Goal: Information Seeking & Learning: Understand process/instructions

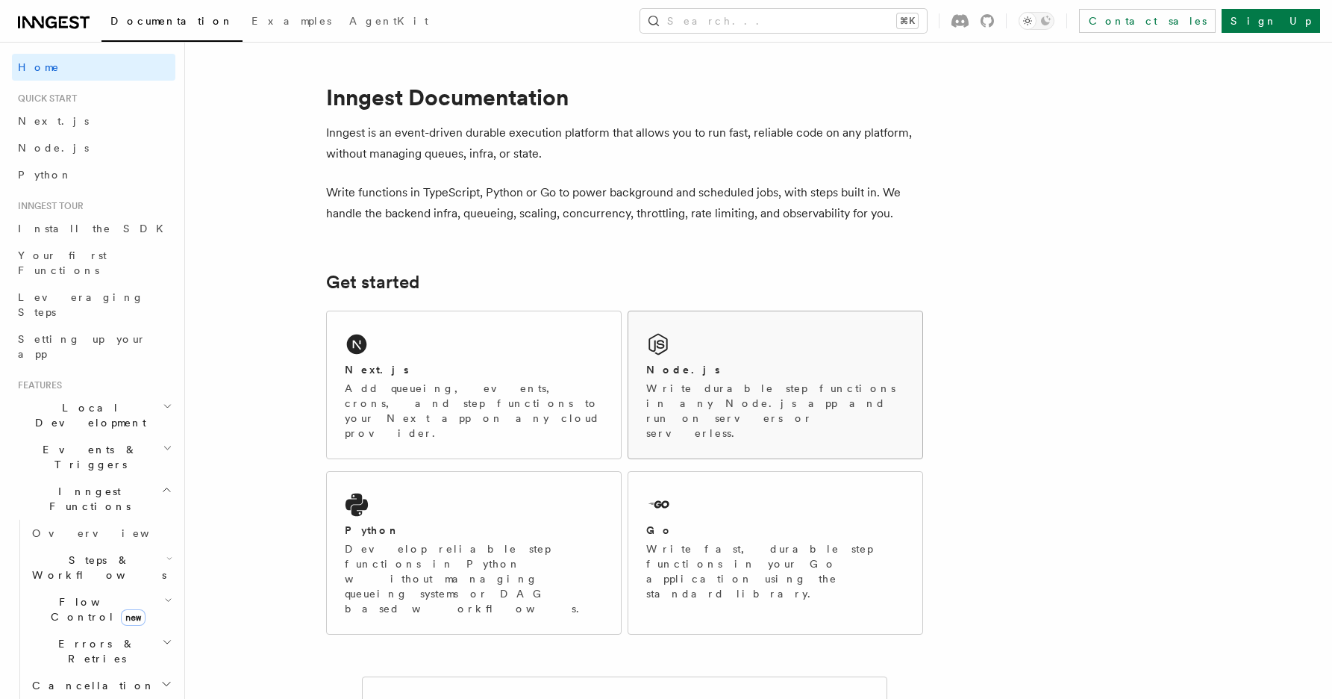
click at [698, 381] on p "Write durable step functions in any Node.js app and run on servers or serverles…" at bounding box center [775, 411] width 258 height 60
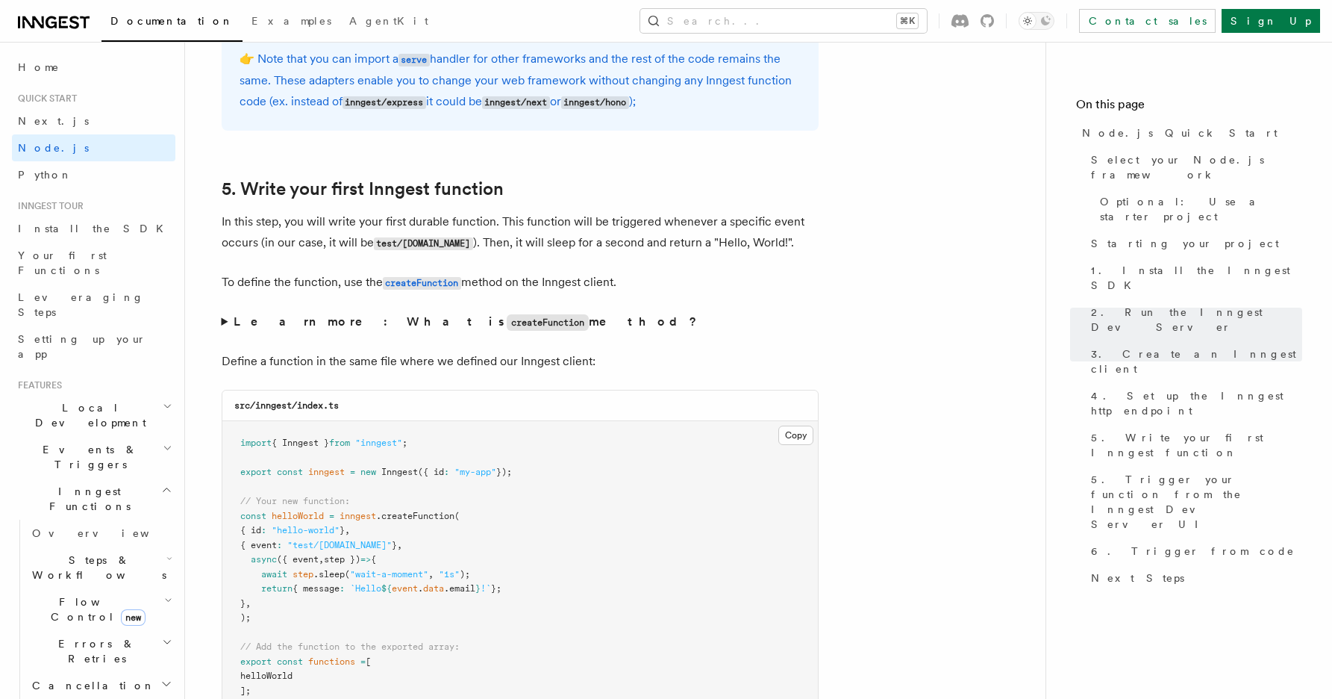
scroll to position [2895, 0]
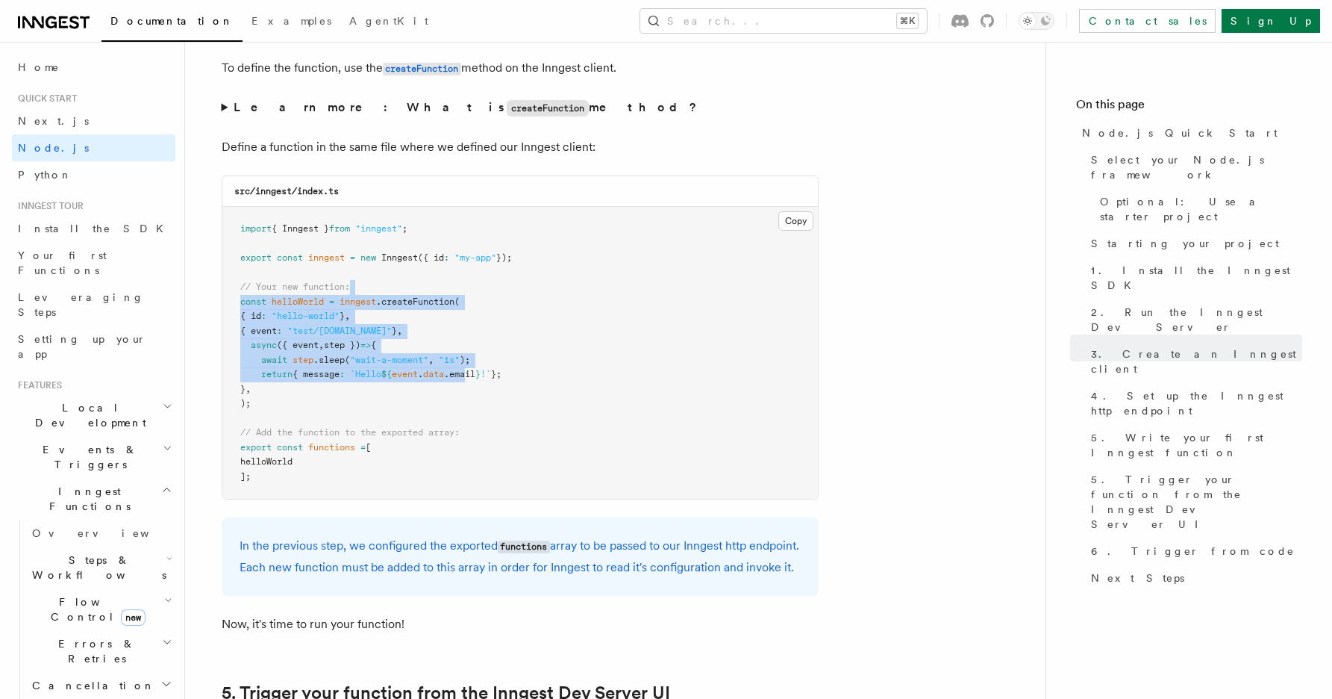
drag, startPoint x: 459, startPoint y: 298, endPoint x: 479, endPoint y: 379, distance: 83.8
click at [479, 379] on pre "import { Inngest } from "inngest" ; export const inngest = new Inngest ({ id : …" at bounding box center [520, 353] width 596 height 292
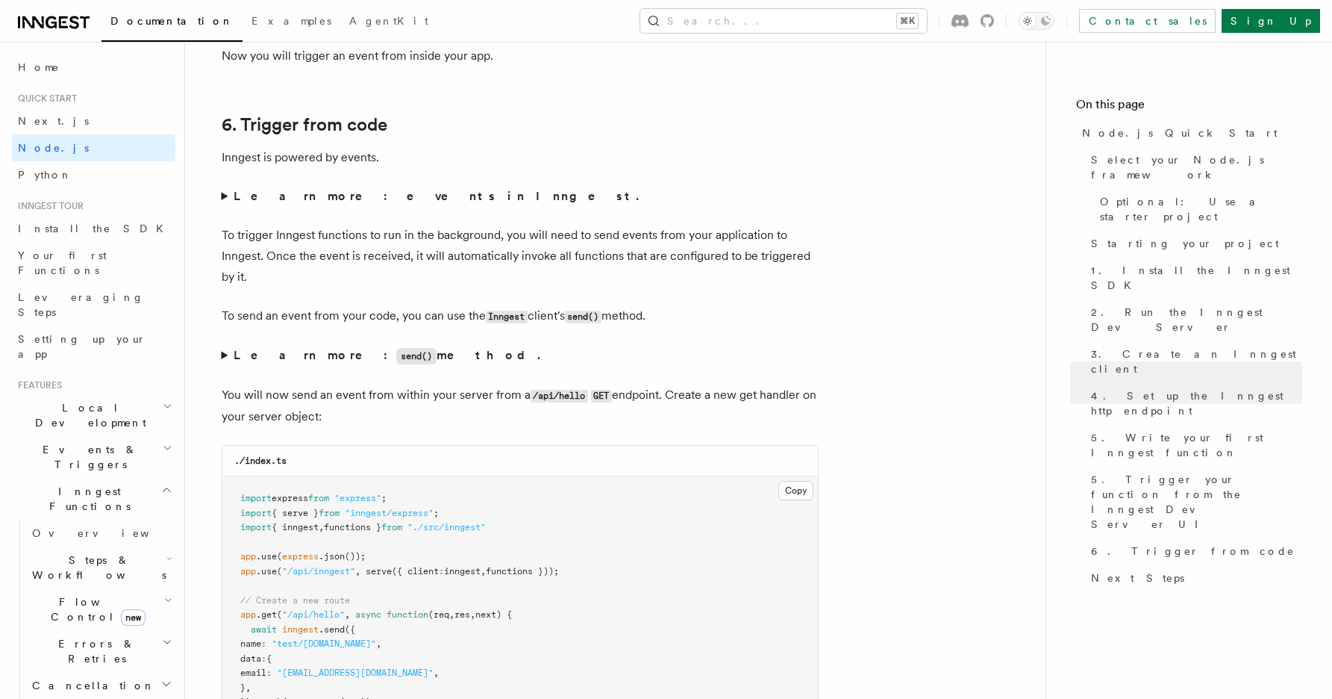
scroll to position [7630, 0]
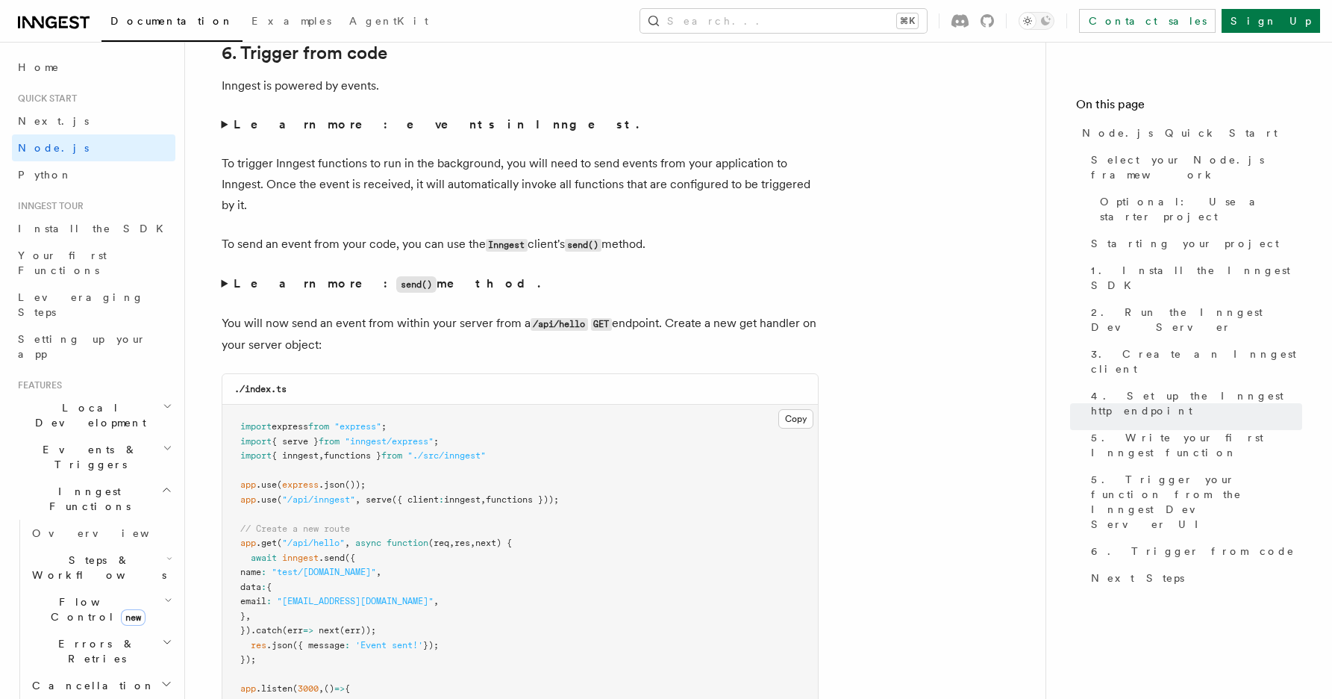
click at [461, 461] on span ""./src/inngest"" at bounding box center [447, 455] width 78 height 10
click at [417, 295] on summary "Learn more: send() method." at bounding box center [520, 284] width 597 height 22
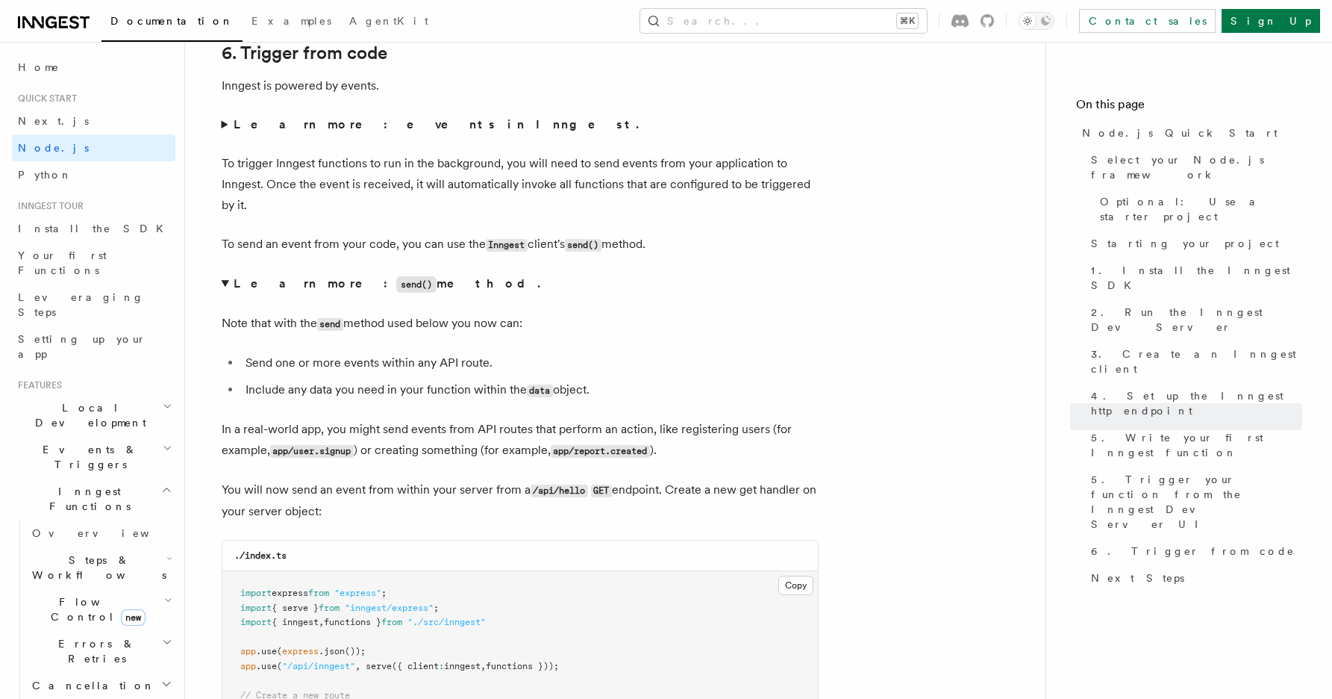
drag, startPoint x: 471, startPoint y: 635, endPoint x: 227, endPoint y: 637, distance: 244.1
copy span "import { serve } from "inngest/express" ;"
